Goal: Find specific page/section: Find specific page/section

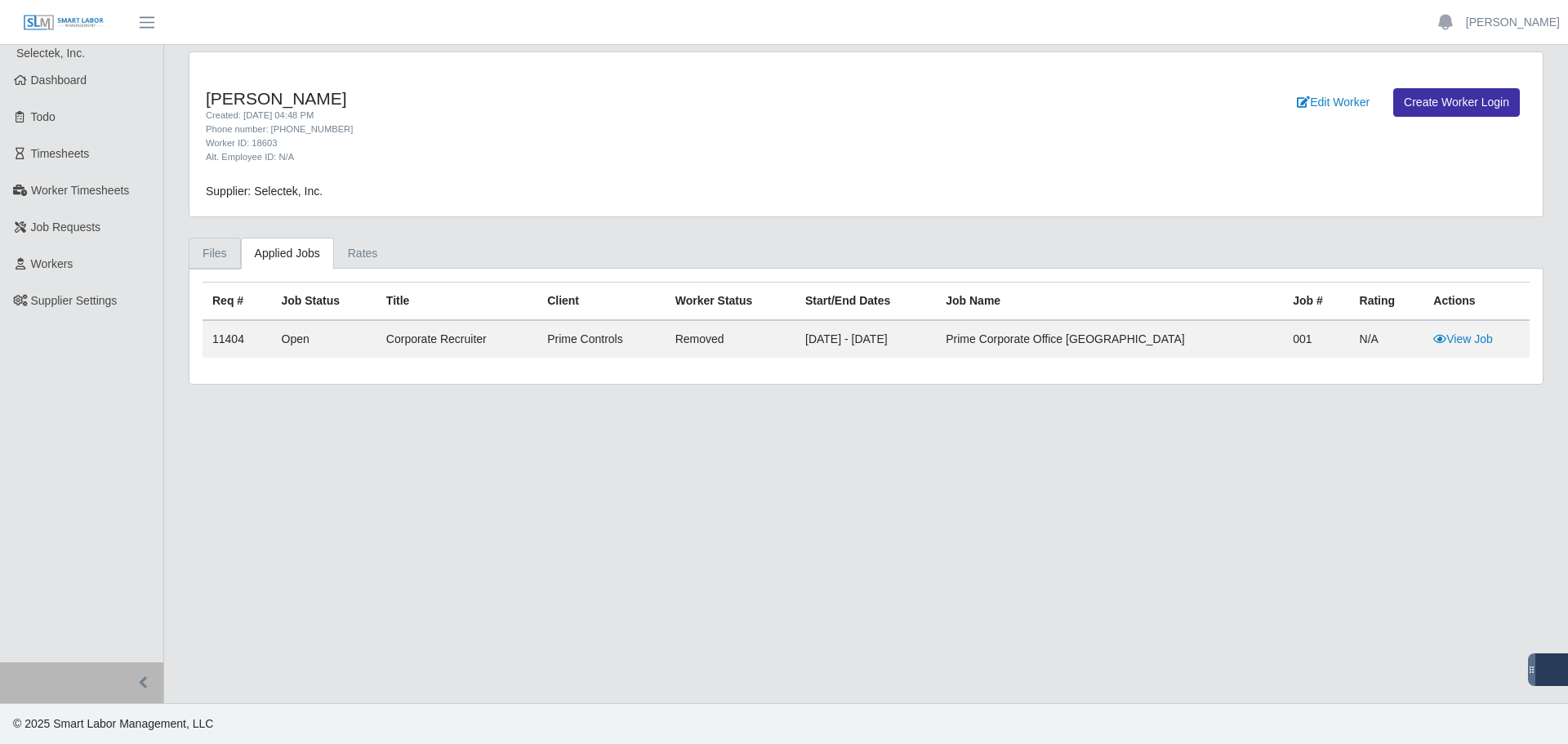
click at [226, 256] on link "Files" at bounding box center [215, 253] width 52 height 32
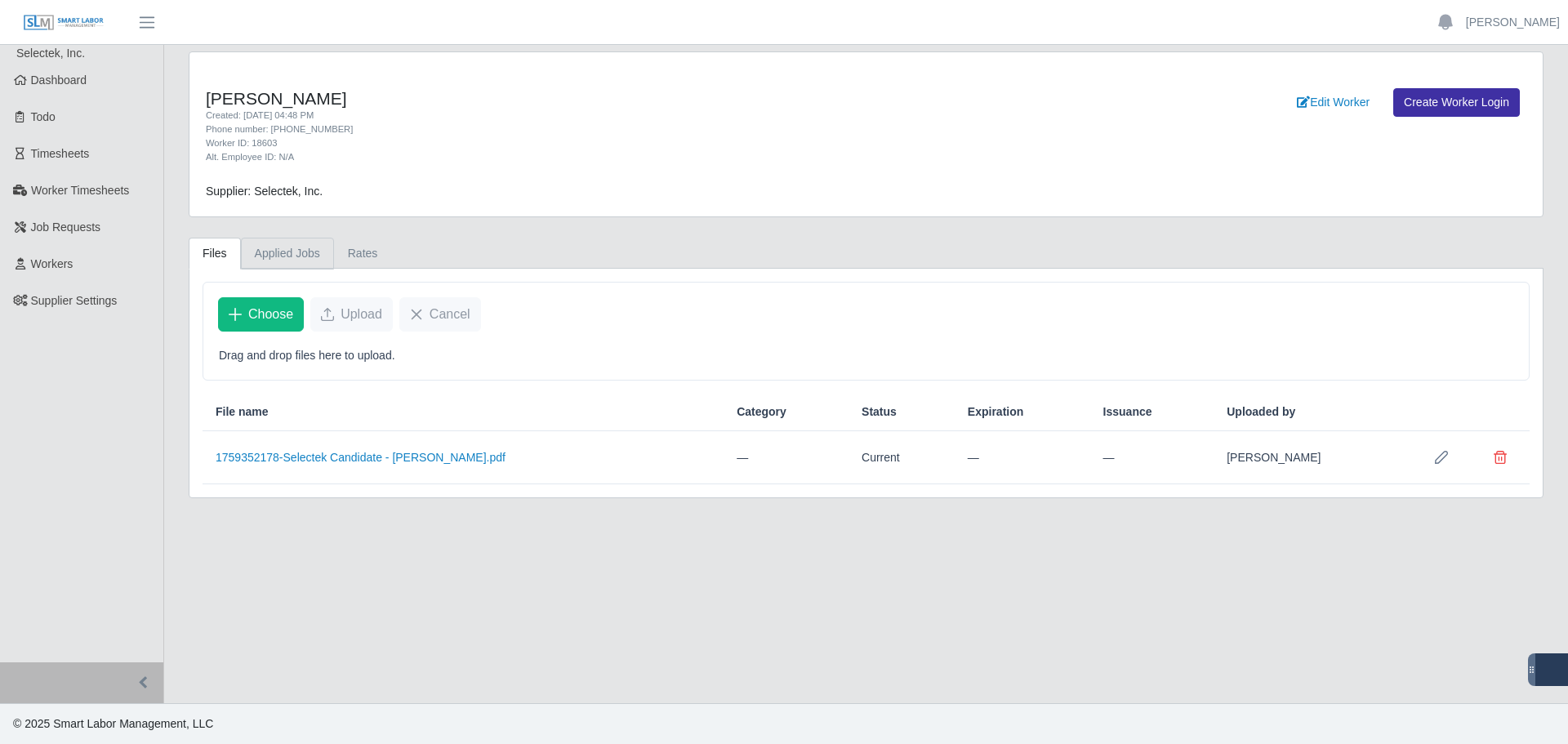
click at [280, 243] on link "Applied Jobs" at bounding box center [288, 253] width 93 height 32
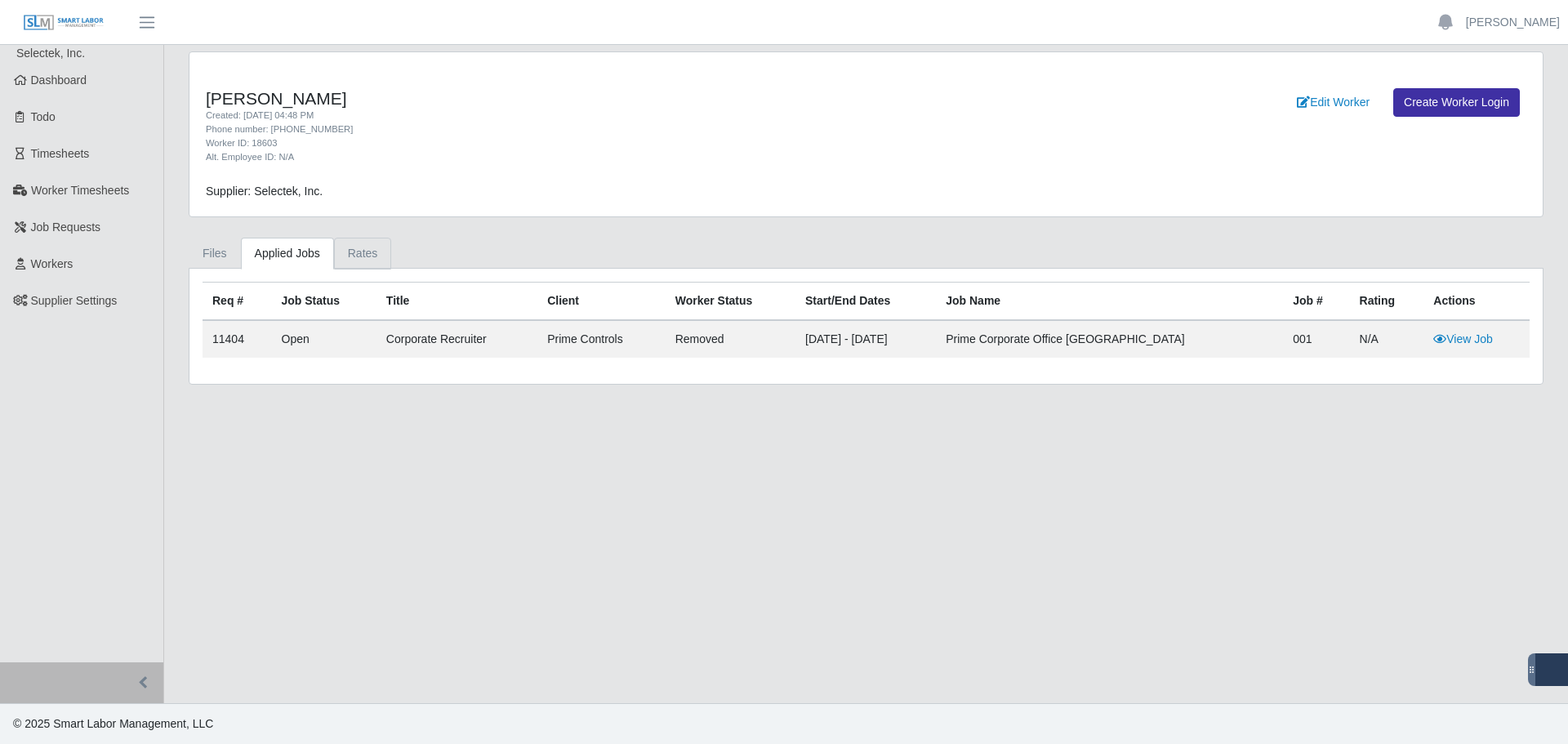
click at [353, 245] on link "Rates" at bounding box center [363, 253] width 58 height 32
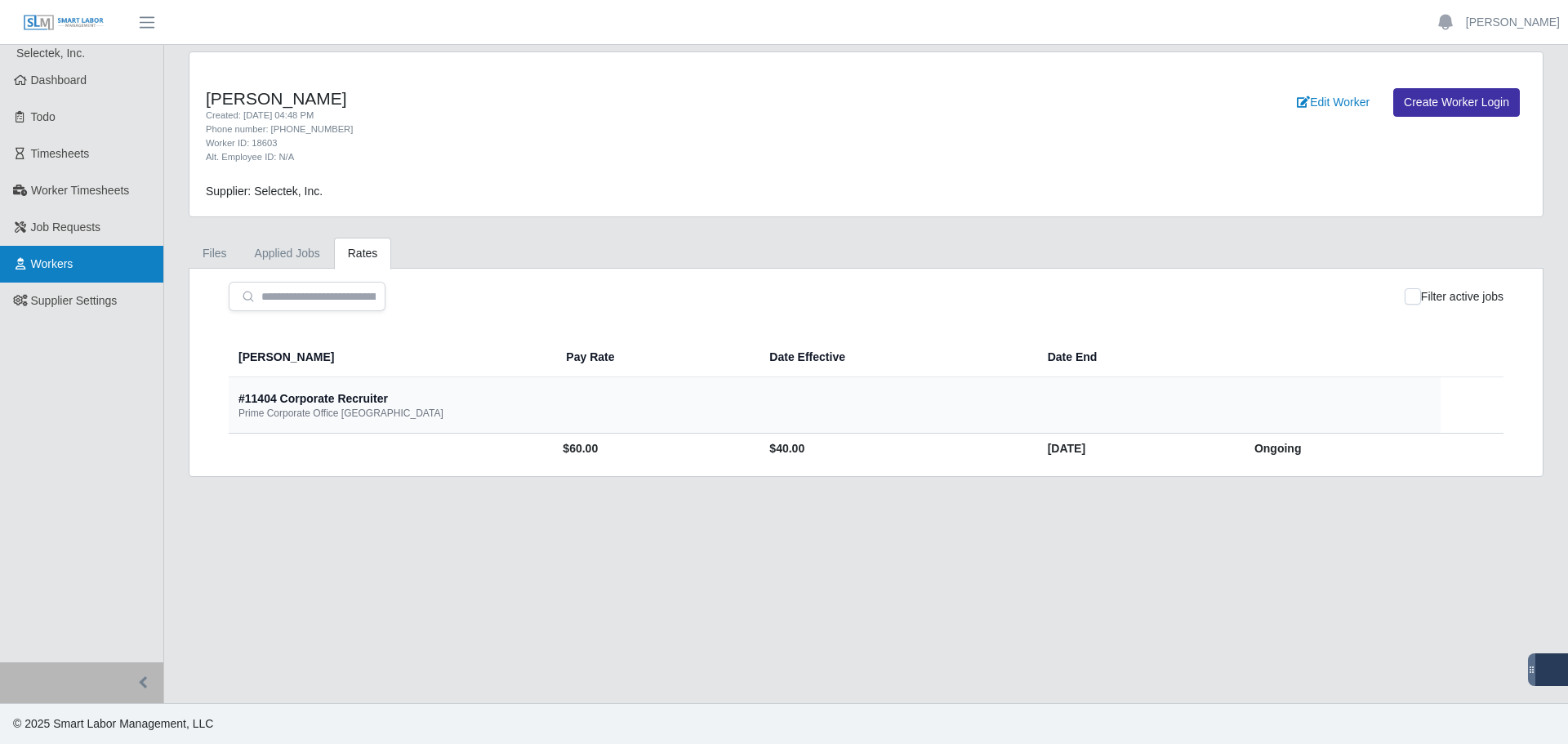
click at [77, 277] on link "Workers" at bounding box center [82, 264] width 163 height 37
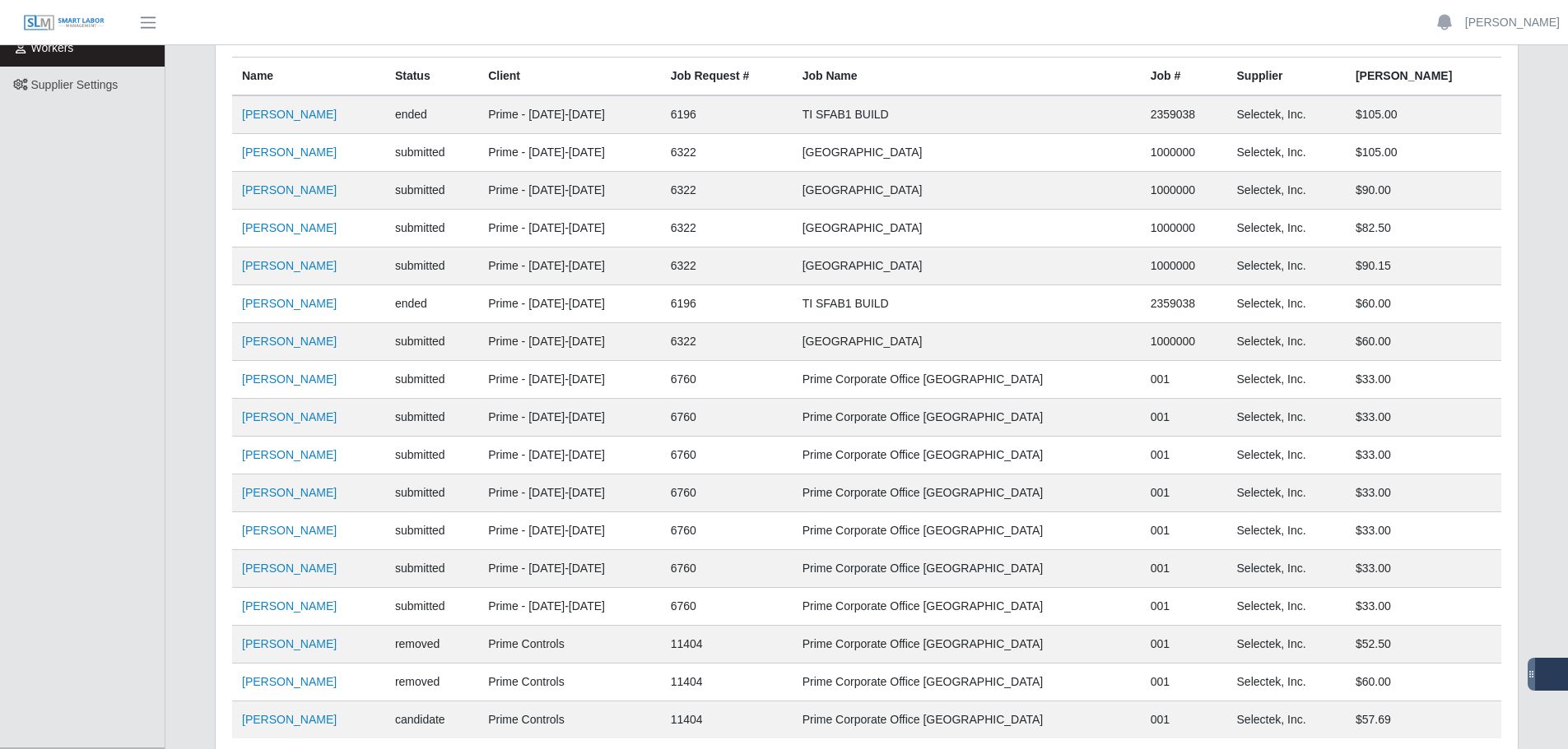
scroll to position [299, 0]
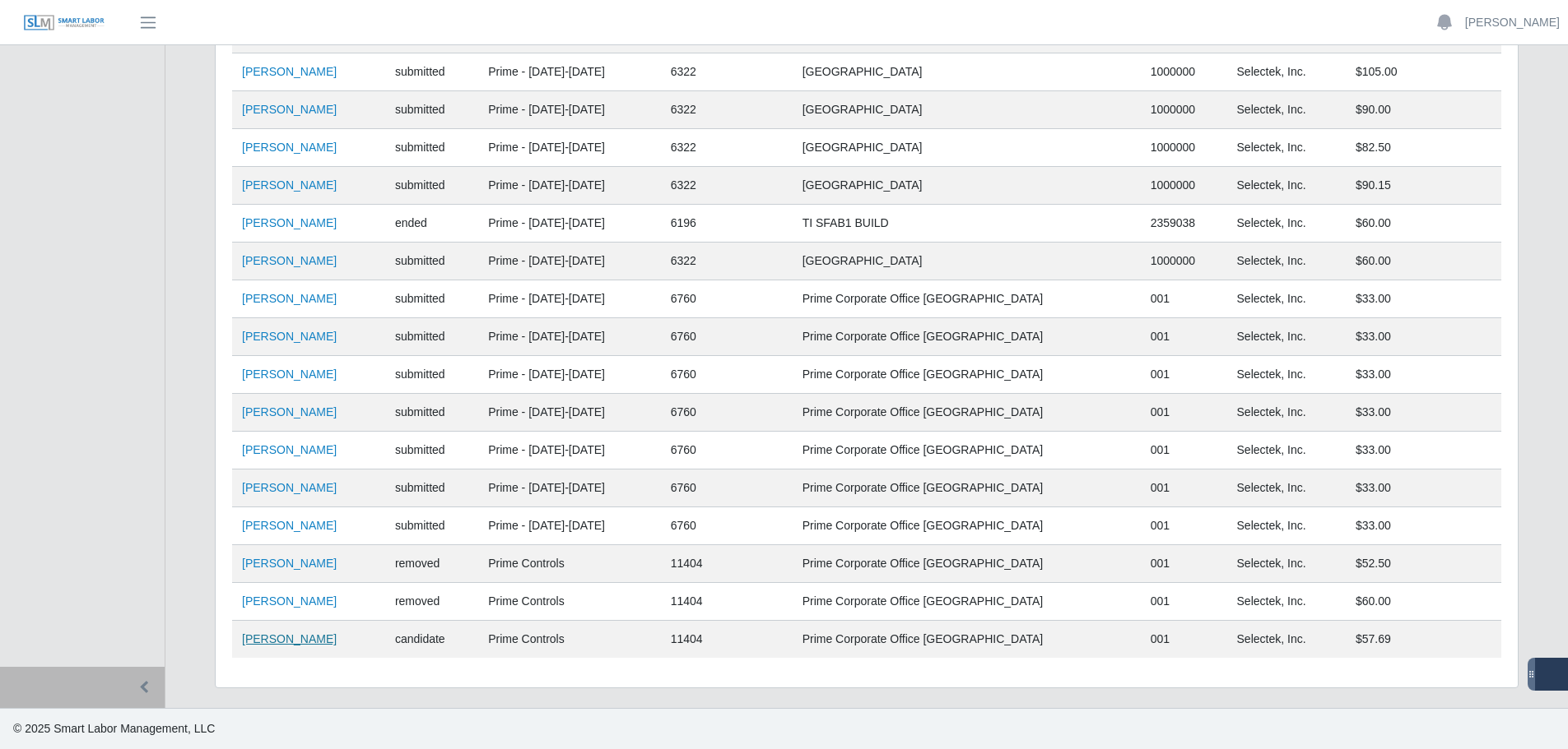
click at [273, 636] on link "Henry Anderson" at bounding box center [289, 639] width 95 height 13
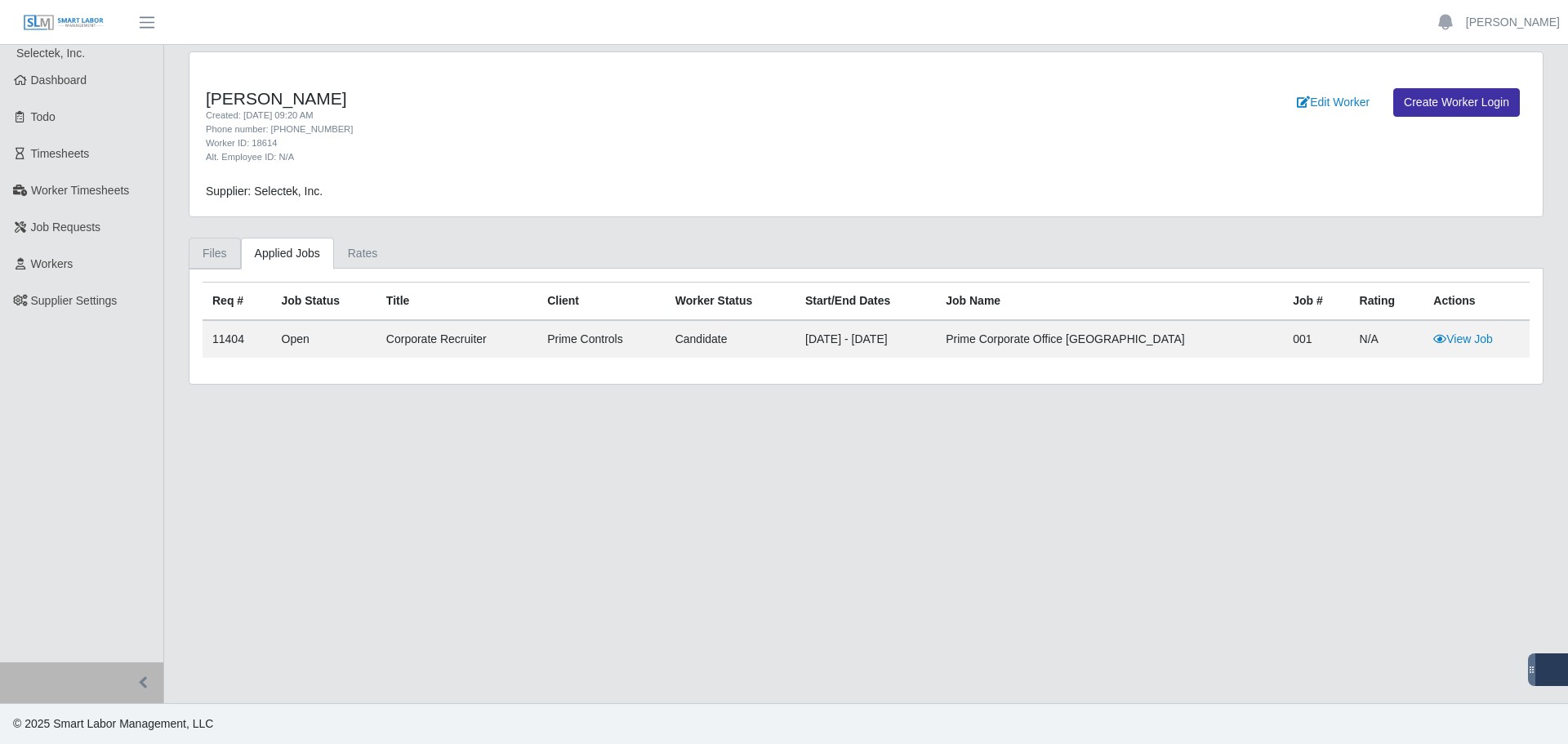
click at [233, 250] on link "Files" at bounding box center [215, 253] width 52 height 32
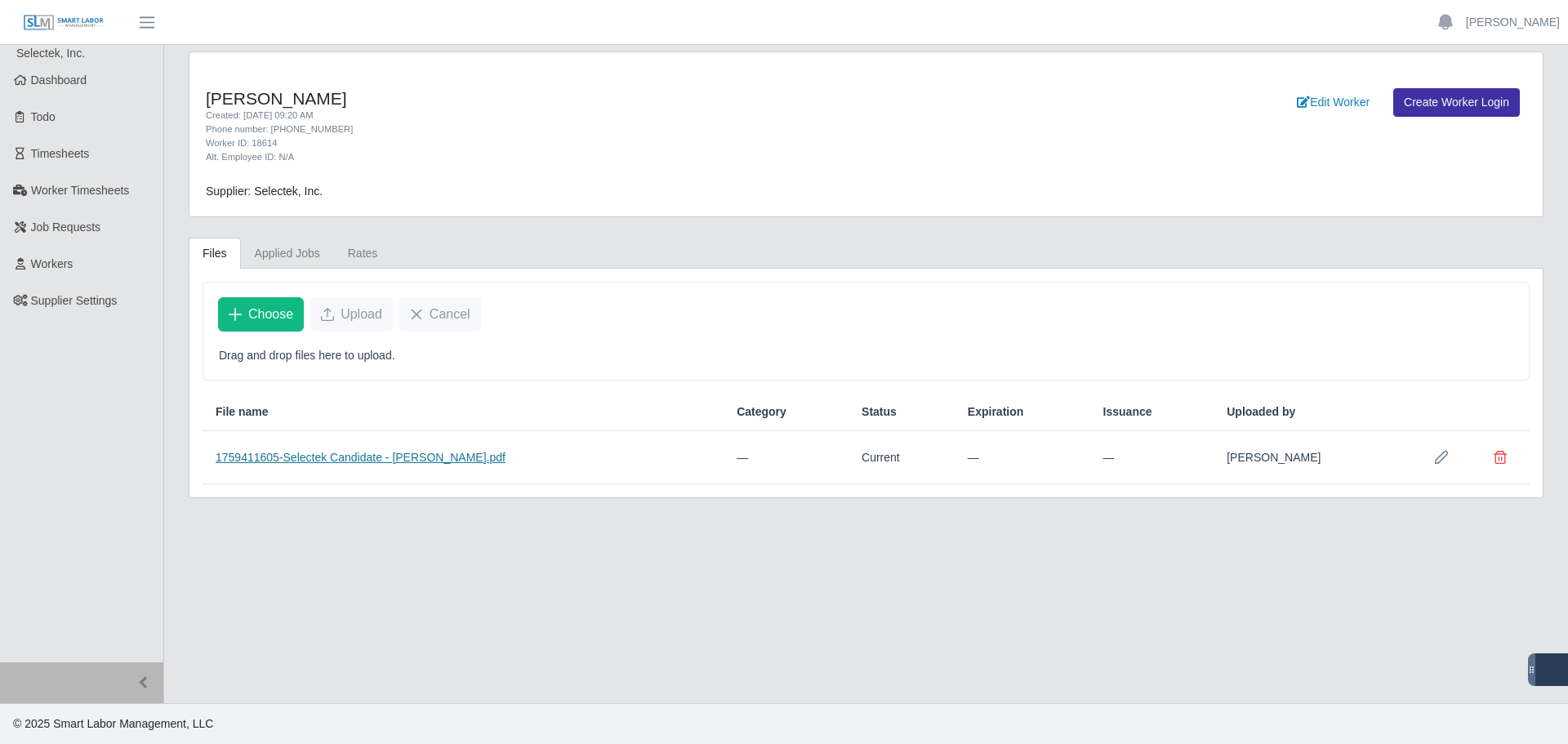
click at [417, 459] on link "1759411605-Selectek Candidate - Henry Anderson.pdf" at bounding box center [360, 458] width 290 height 13
click at [66, 275] on link "Workers" at bounding box center [82, 264] width 163 height 37
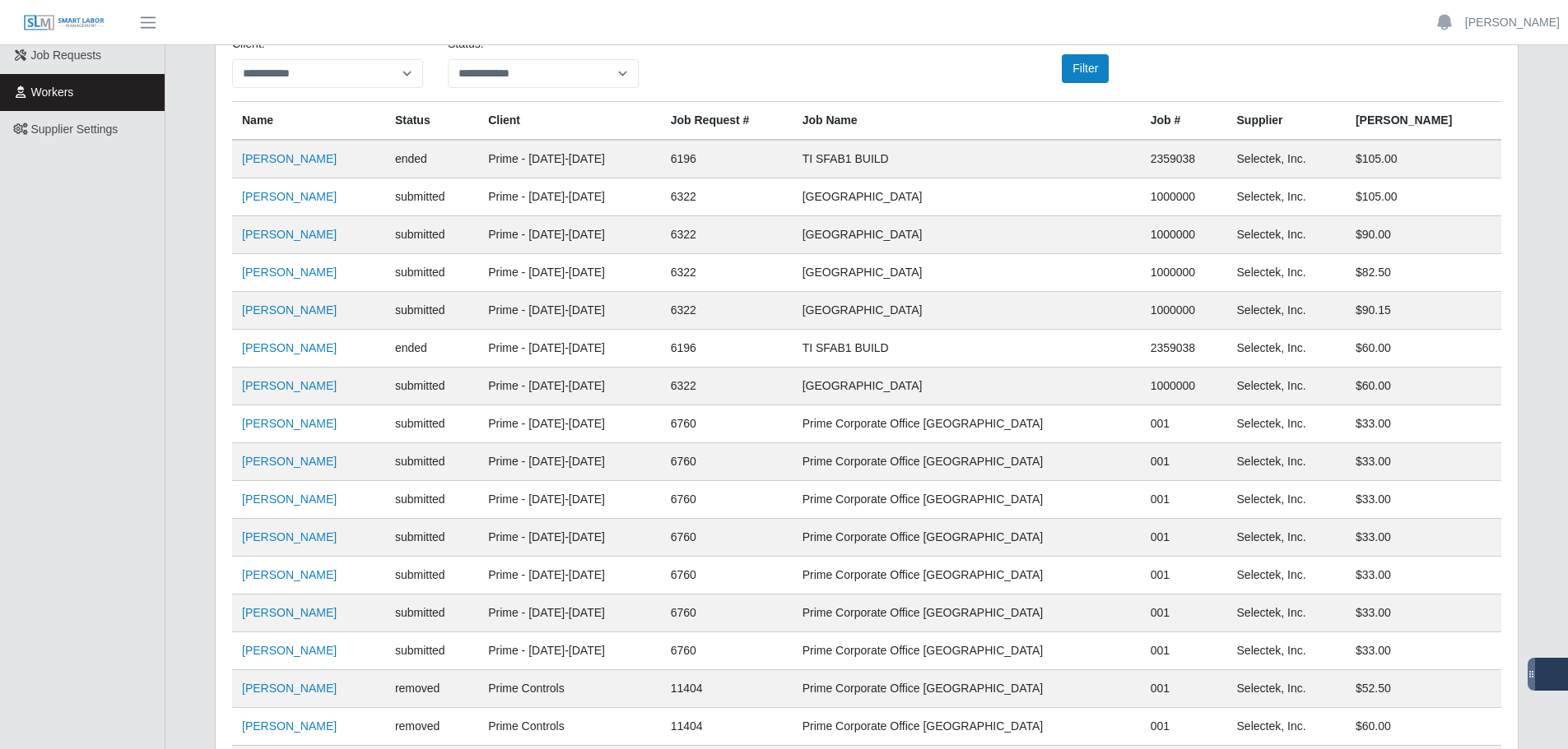
scroll to position [299, 0]
